Goal: Task Accomplishment & Management: Manage account settings

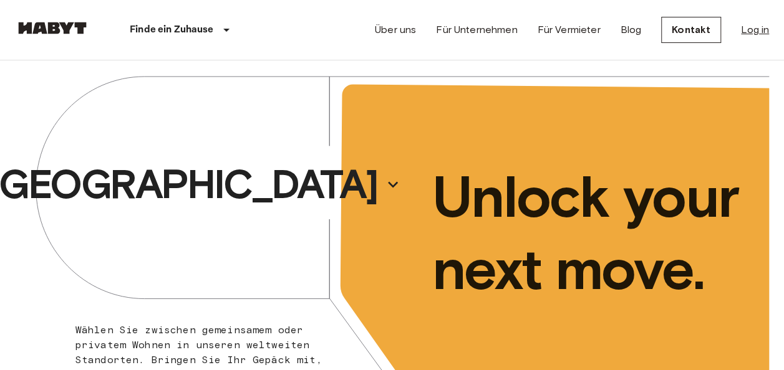
click at [748, 32] on link "Log in" at bounding box center [755, 29] width 28 height 15
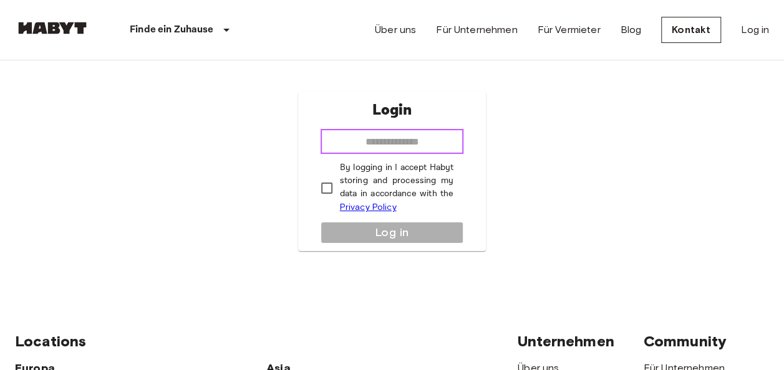
click at [398, 136] on input "email" at bounding box center [391, 141] width 143 height 25
type input "**********"
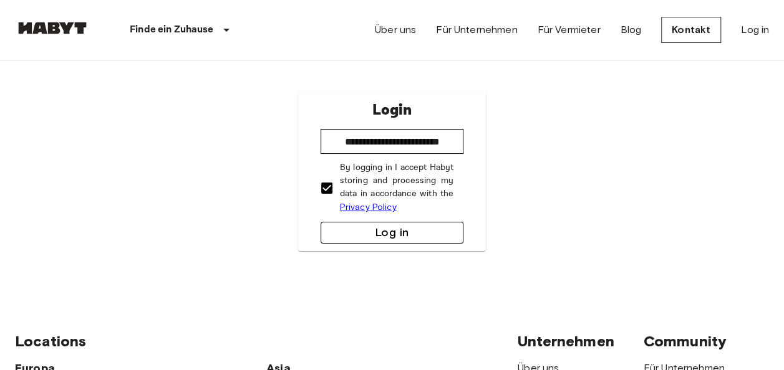
click at [380, 236] on button "Log in" at bounding box center [391, 233] width 143 height 22
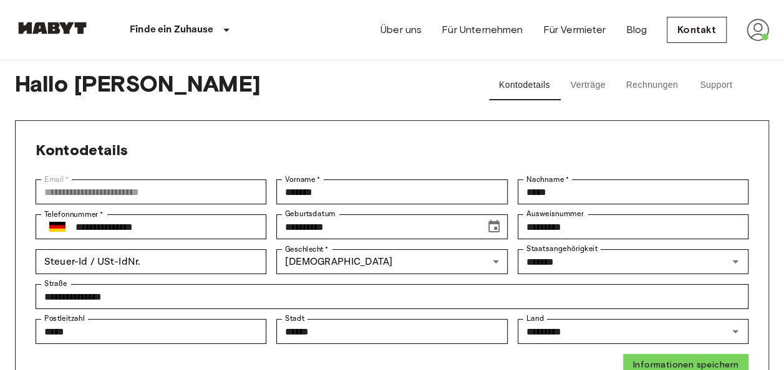
click at [586, 86] on button "Verträge" at bounding box center [588, 85] width 56 height 30
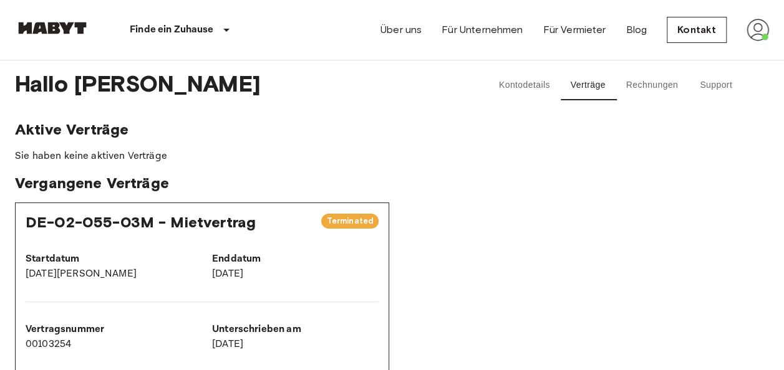
click at [656, 90] on button "Rechnungen" at bounding box center [652, 85] width 72 height 30
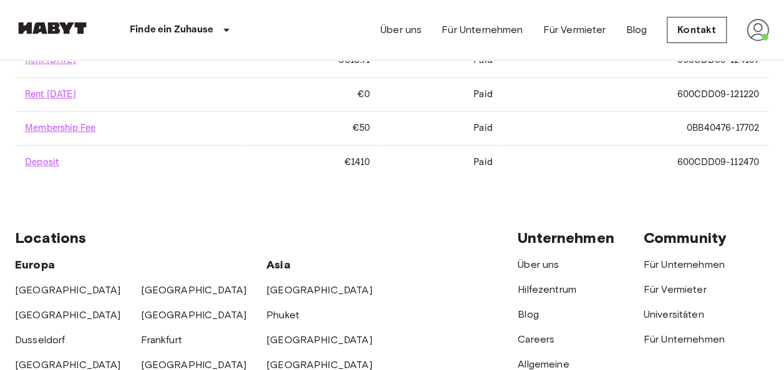
scroll to position [292, 0]
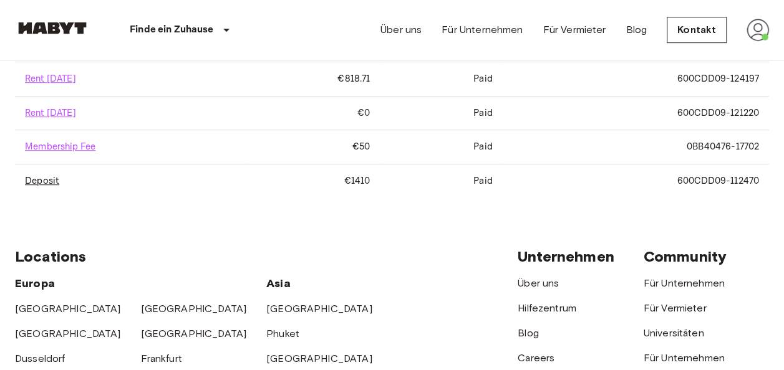
click at [32, 176] on link "Deposit" at bounding box center [42, 181] width 34 height 12
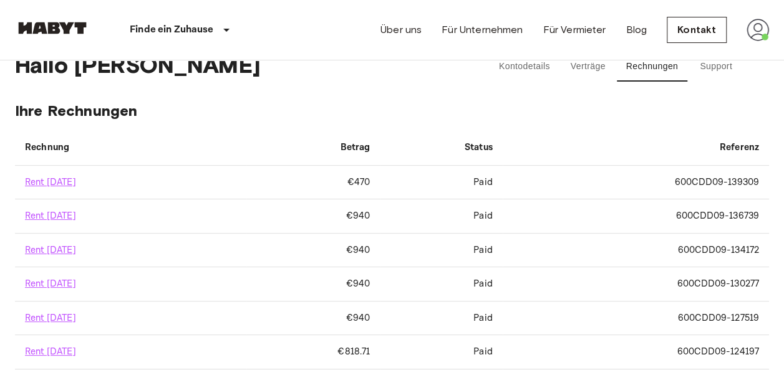
scroll to position [0, 0]
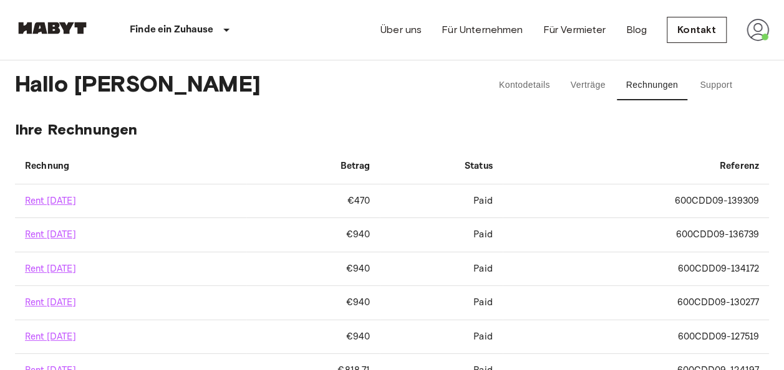
click at [717, 85] on button "Support" at bounding box center [716, 85] width 56 height 30
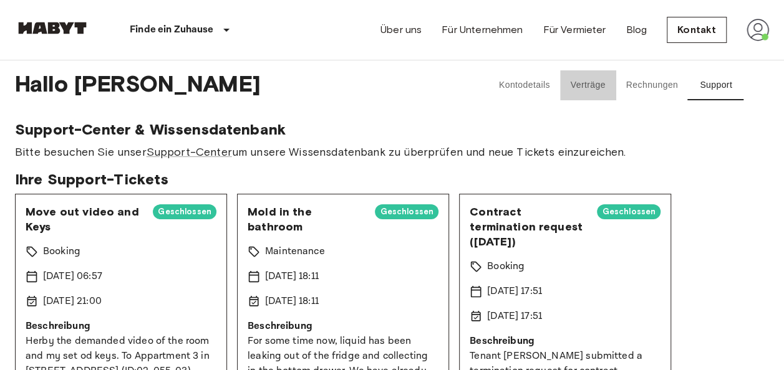
click at [586, 90] on button "Verträge" at bounding box center [588, 85] width 56 height 30
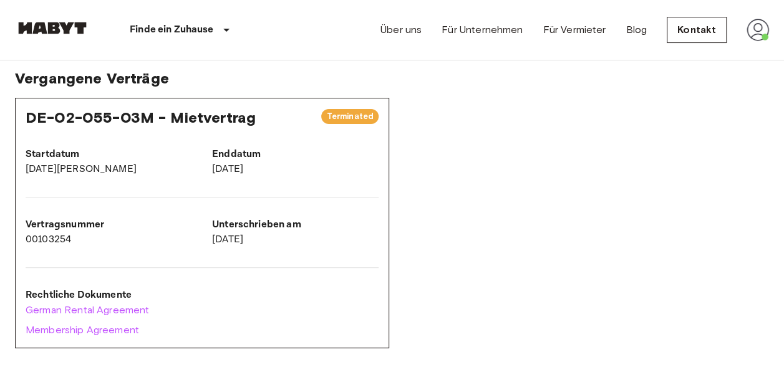
scroll to position [125, 0]
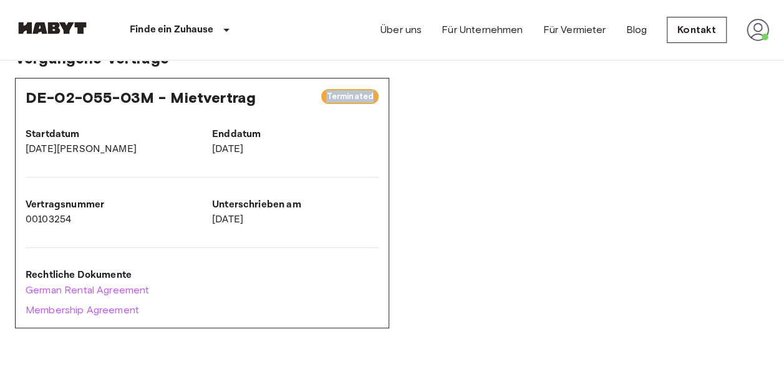
drag, startPoint x: 250, startPoint y: 102, endPoint x: 11, endPoint y: 102, distance: 238.8
click at [11, 102] on div "Hallo Mirijam Kontodetails Verträge Rechnungen Support Aktive Verträge Sie habe…" at bounding box center [392, 132] width 784 height 393
drag, startPoint x: 11, startPoint y: 102, endPoint x: 166, endPoint y: 112, distance: 155.6
click at [160, 116] on div "Startdatum 5. März 2025" at bounding box center [99, 132] width 186 height 50
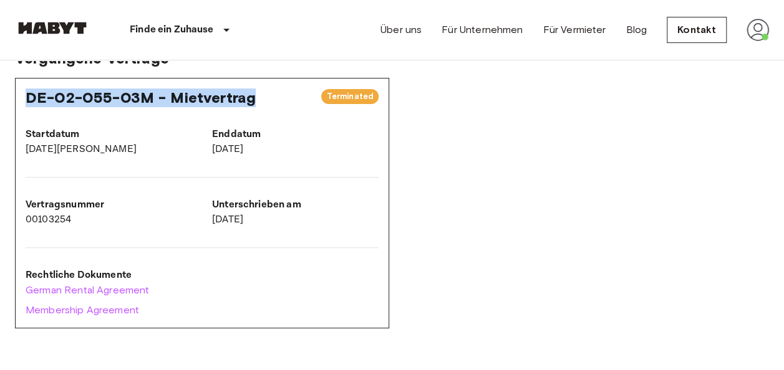
drag, startPoint x: 251, startPoint y: 97, endPoint x: 27, endPoint y: 92, distance: 223.9
click at [27, 92] on div "DE-02-055-03M - Mietvertrag" at bounding box center [169, 98] width 286 height 19
copy span "DE-02-055-03M - Mietvertrag"
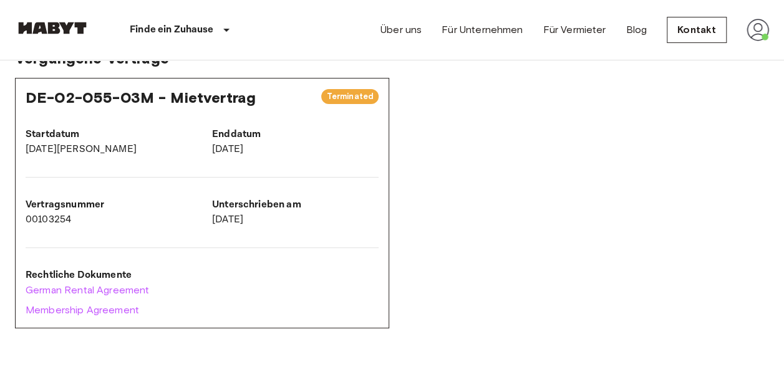
click at [67, 221] on p "00103254" at bounding box center [109, 220] width 166 height 15
drag, startPoint x: 70, startPoint y: 217, endPoint x: 23, endPoint y: 221, distance: 46.9
click at [23, 221] on div "Vertragsnummer 00103254" at bounding box center [99, 203] width 186 height 50
copy p "00103254"
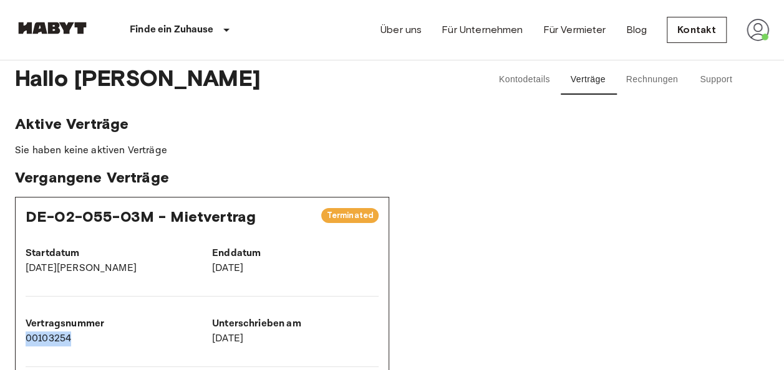
scroll to position [0, 0]
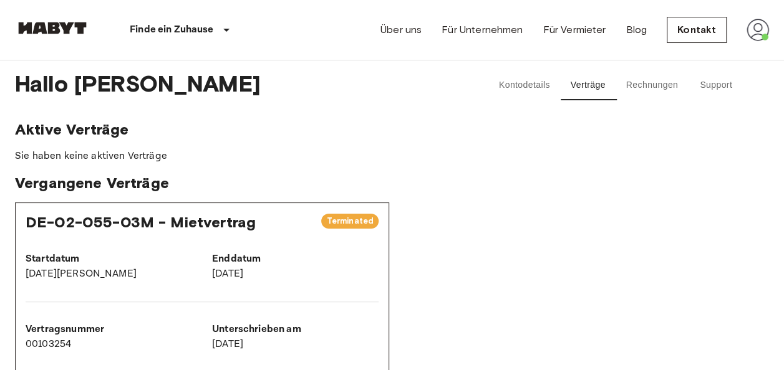
click at [476, 307] on div "DE-02-055-03M - Mietvertrag Terminated Startdatum 5. März 2025 Enddatum 15. Sep…" at bounding box center [392, 328] width 754 height 251
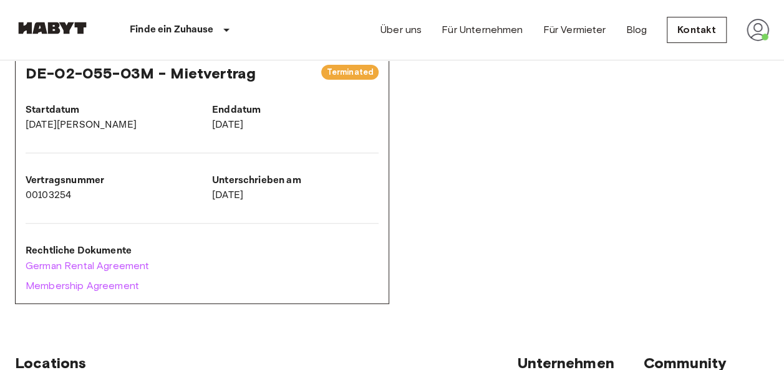
scroll to position [153, 0]
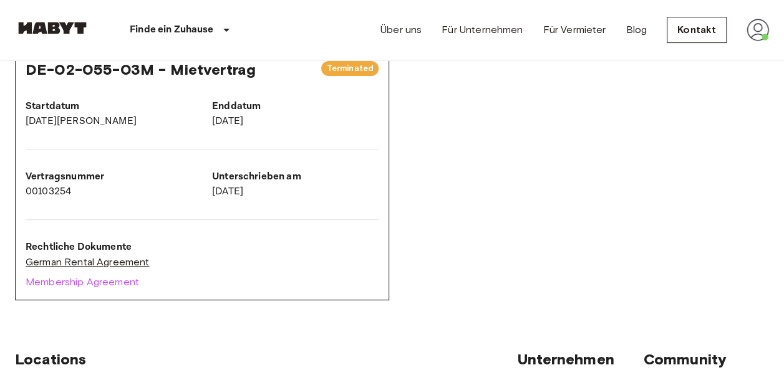
click at [142, 265] on link "German Rental Agreement" at bounding box center [202, 262] width 353 height 15
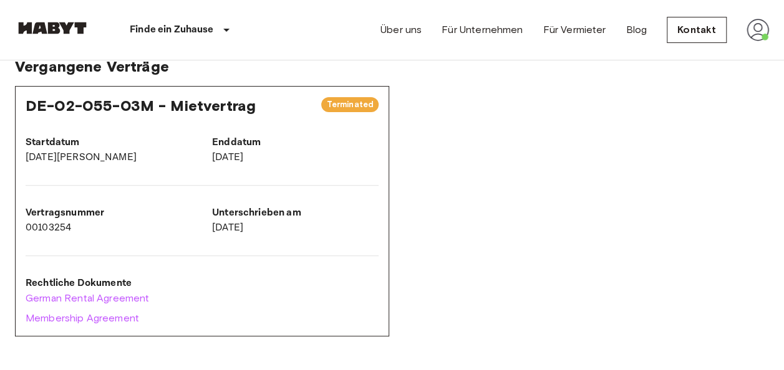
scroll to position [0, 0]
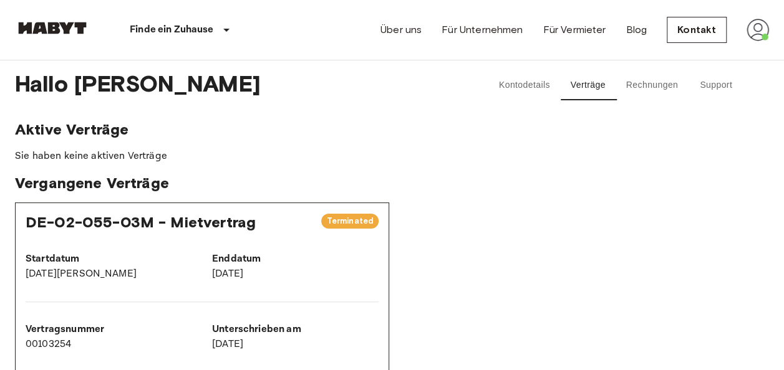
click at [753, 37] on img at bounding box center [757, 30] width 22 height 22
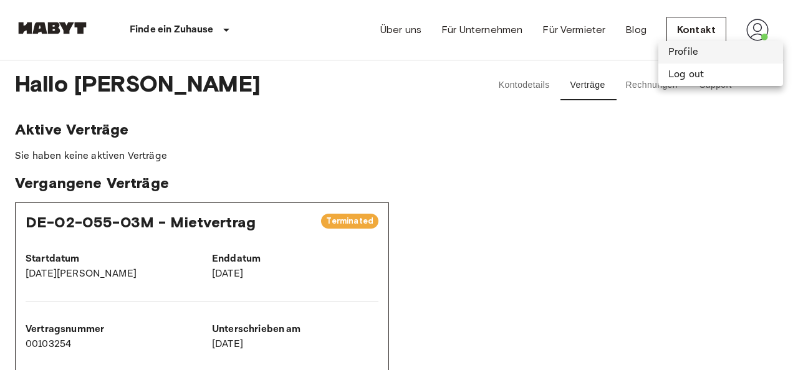
click at [728, 54] on li "Profile" at bounding box center [720, 52] width 125 height 22
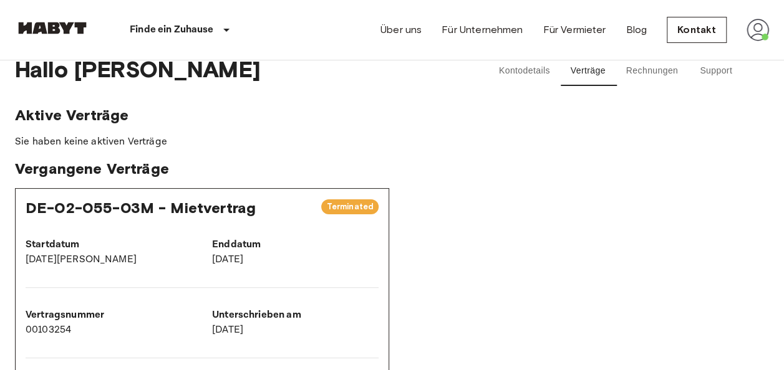
scroll to position [15, 0]
click at [756, 30] on img at bounding box center [757, 30] width 22 height 22
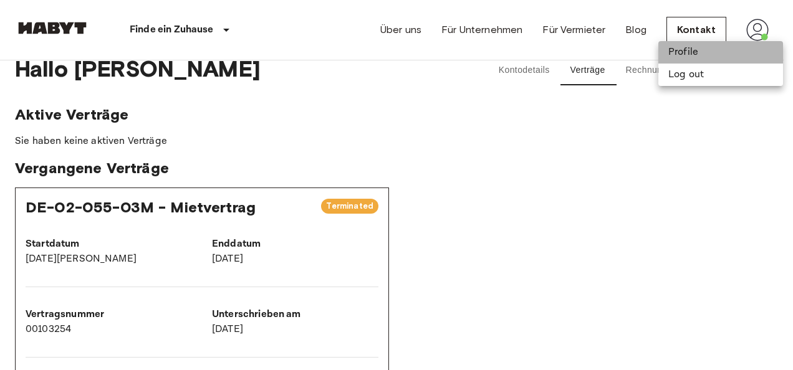
click at [724, 51] on li "Profile" at bounding box center [720, 52] width 125 height 22
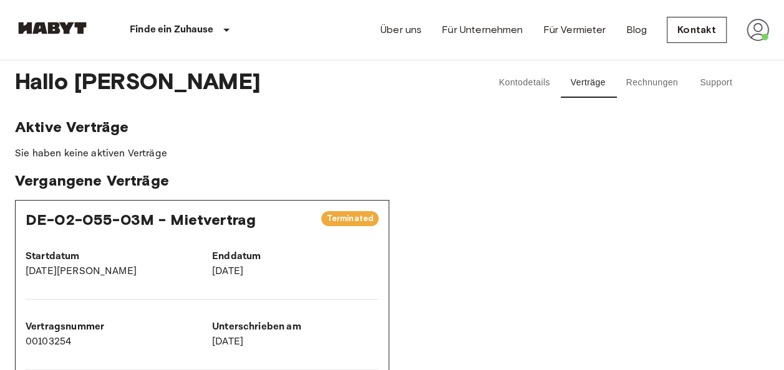
scroll to position [1, 0]
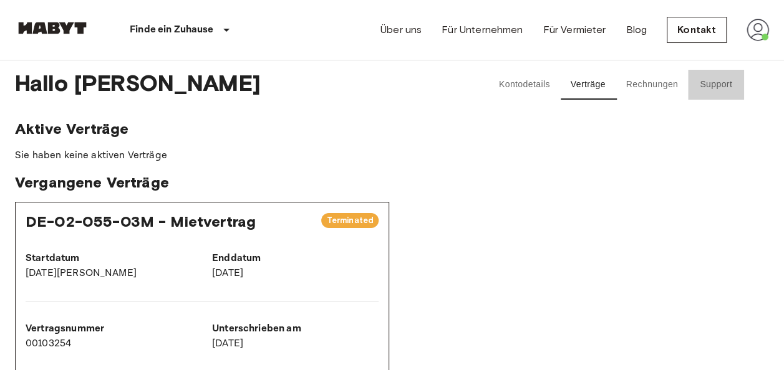
click at [697, 89] on button "Support" at bounding box center [716, 85] width 56 height 30
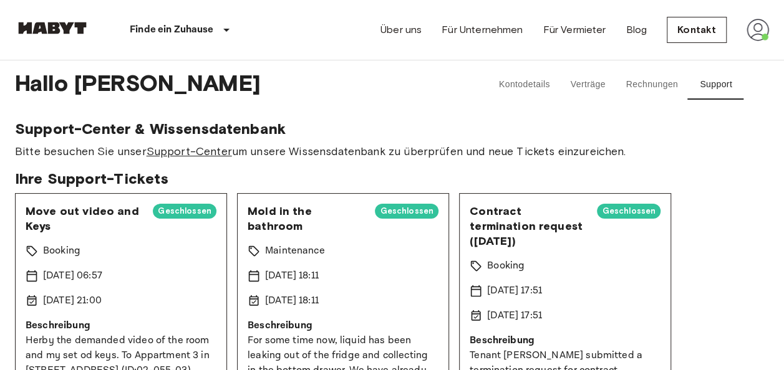
click at [226, 151] on link "Support-Center" at bounding box center [189, 152] width 85 height 14
